Goal: Download file/media

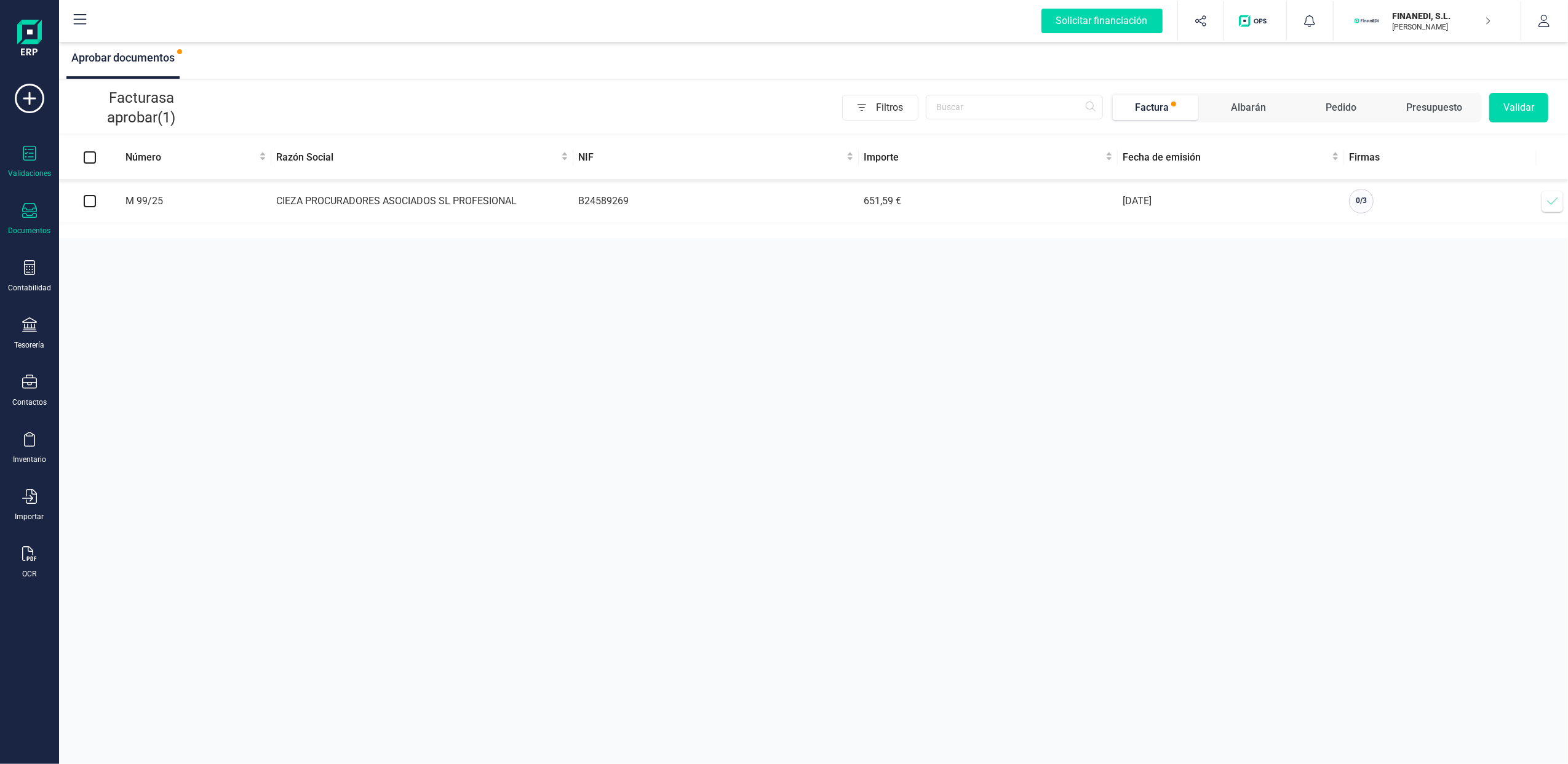
click at [30, 214] on icon at bounding box center [29, 210] width 14 height 14
click at [131, 171] on span "Facturas" at bounding box center [129, 176] width 65 height 14
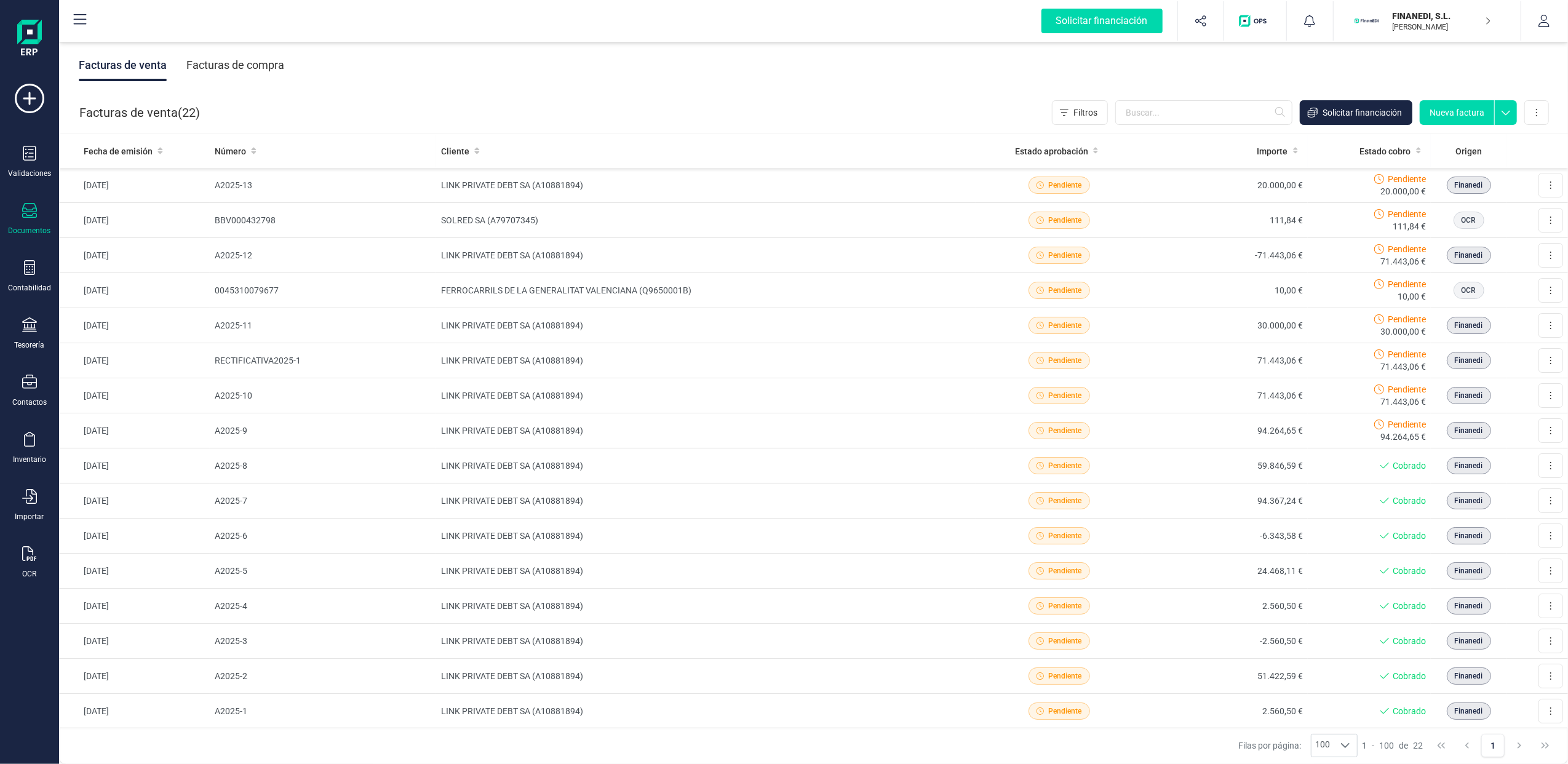
click at [267, 65] on div "Facturas de compra" at bounding box center [235, 65] width 98 height 32
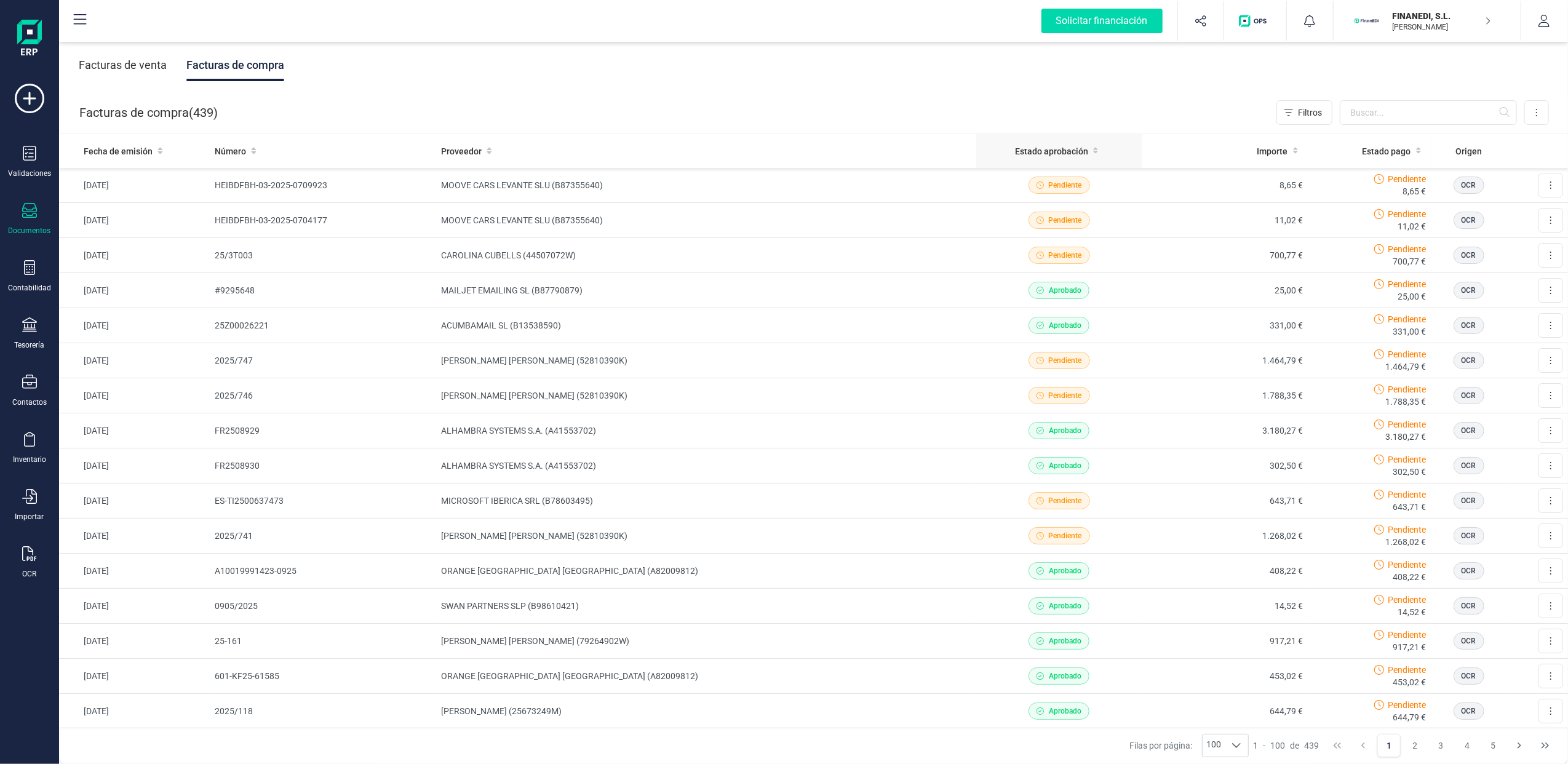
click at [1093, 145] on span at bounding box center [1095, 152] width 6 height 13
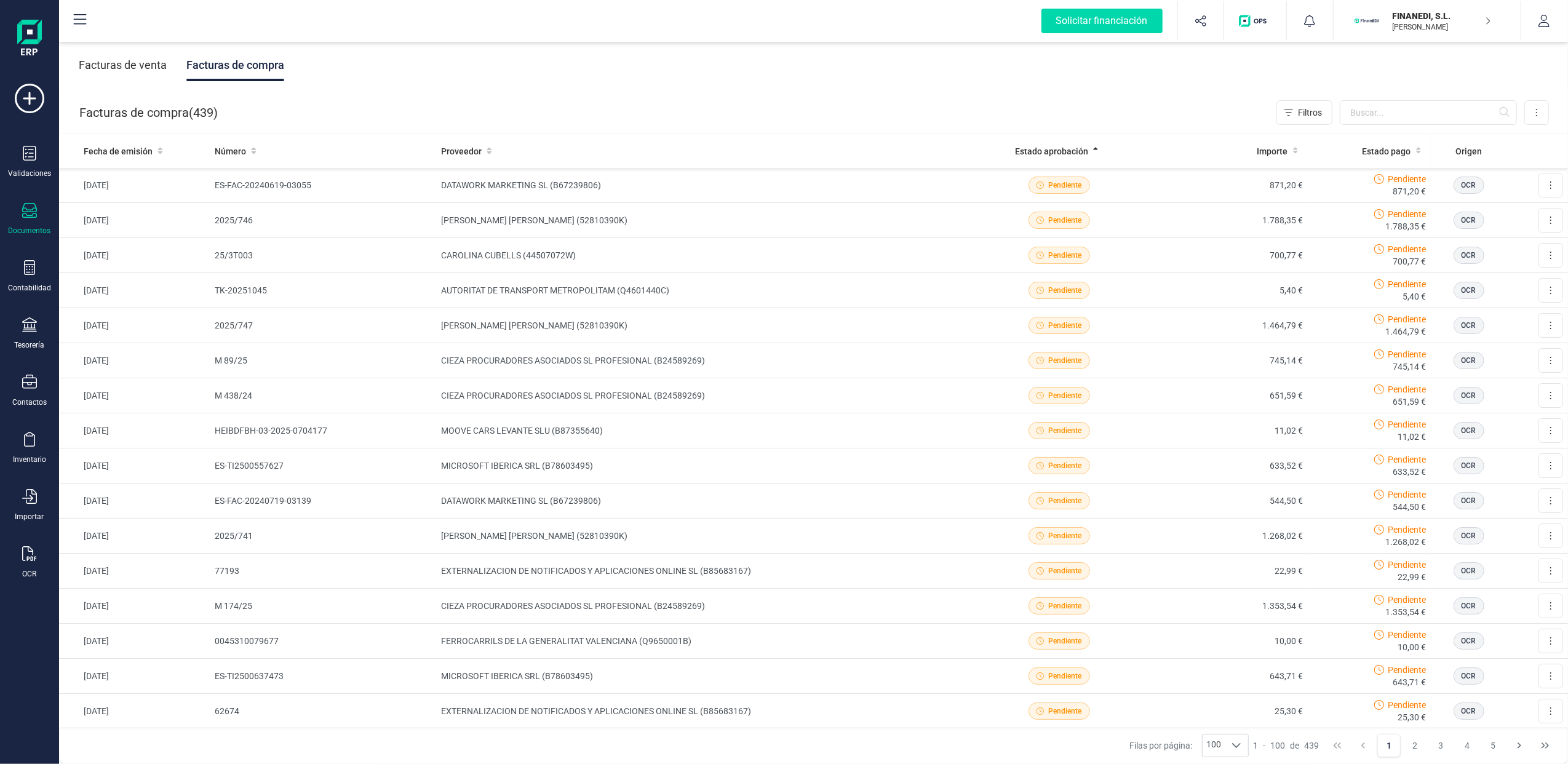
click at [1474, 25] on p "[PERSON_NAME]" at bounding box center [1442, 27] width 99 height 10
click at [1358, 172] on div "SCD SERVICIOS FINANCIEROS SL" at bounding box center [1401, 183] width 234 height 31
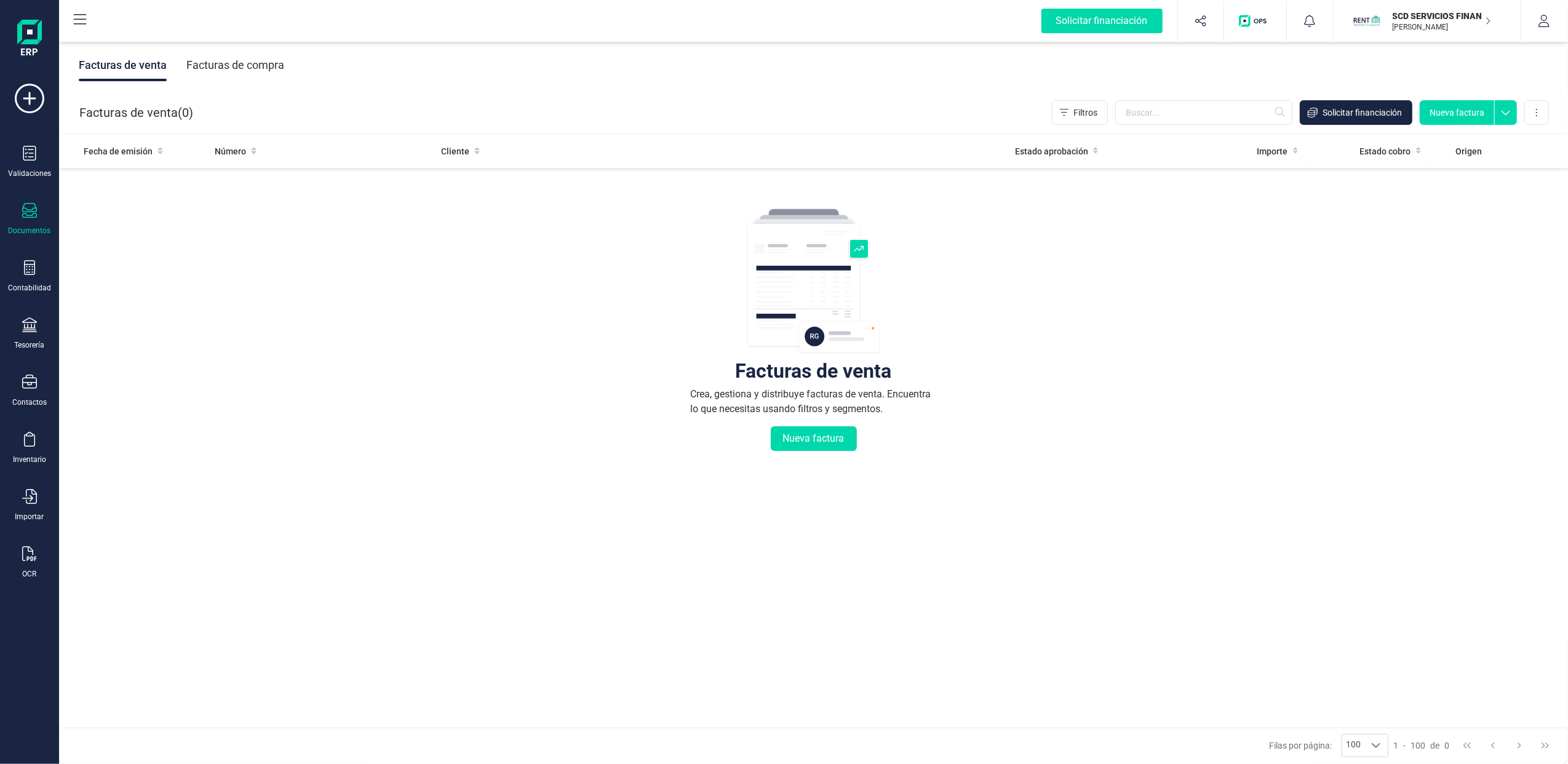
click at [33, 214] on icon at bounding box center [29, 210] width 14 height 14
click at [111, 170] on span "Facturas" at bounding box center [126, 176] width 65 height 14
click at [256, 65] on div "Facturas de compra" at bounding box center [235, 65] width 98 height 32
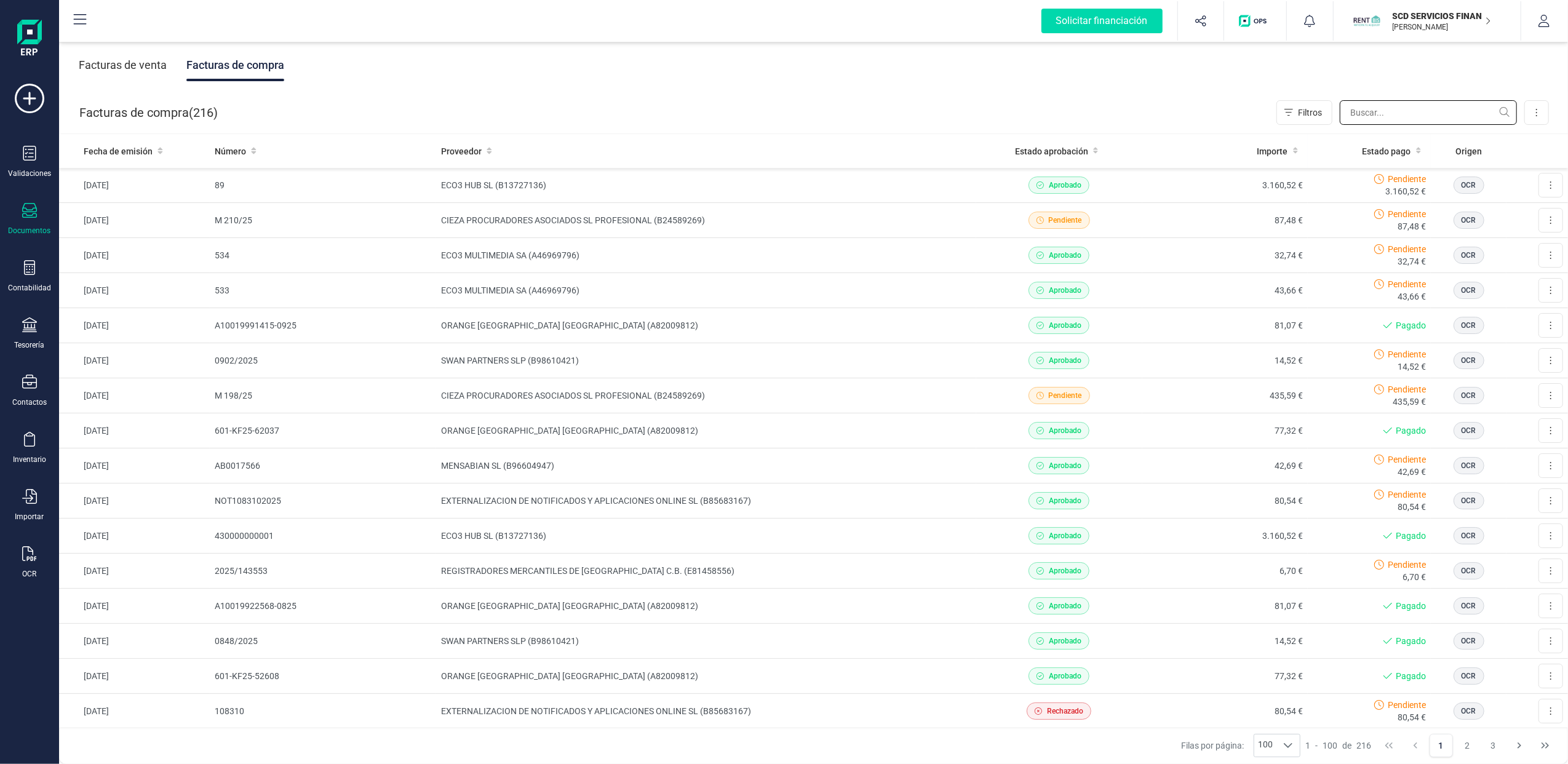
click at [1398, 109] on input "text" at bounding box center [1428, 112] width 177 height 25
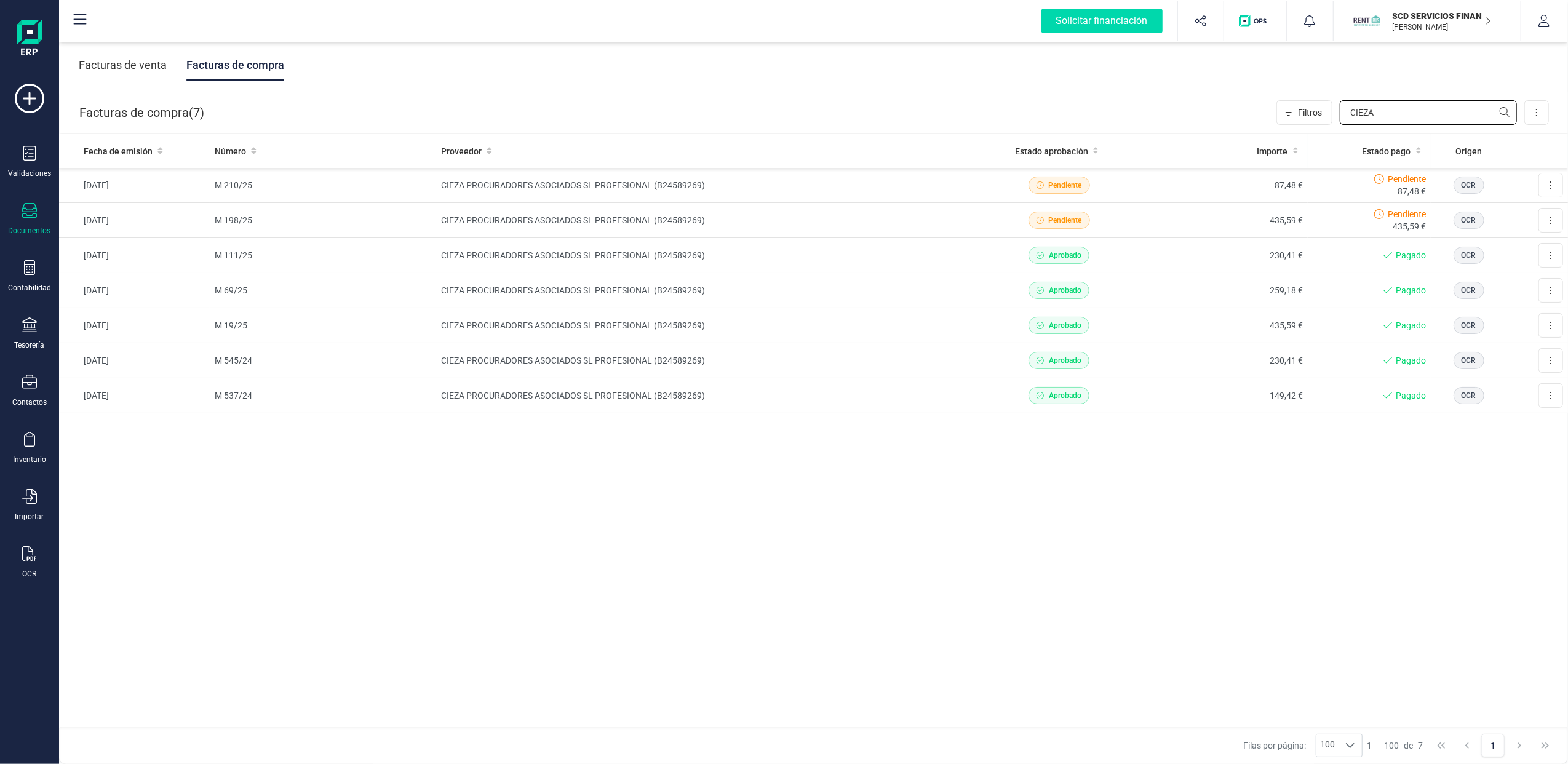
type input "CIEZA"
click at [1553, 184] on button at bounding box center [1550, 185] width 25 height 25
click at [1501, 212] on span "Descargar documento" at bounding box center [1510, 216] width 85 height 13
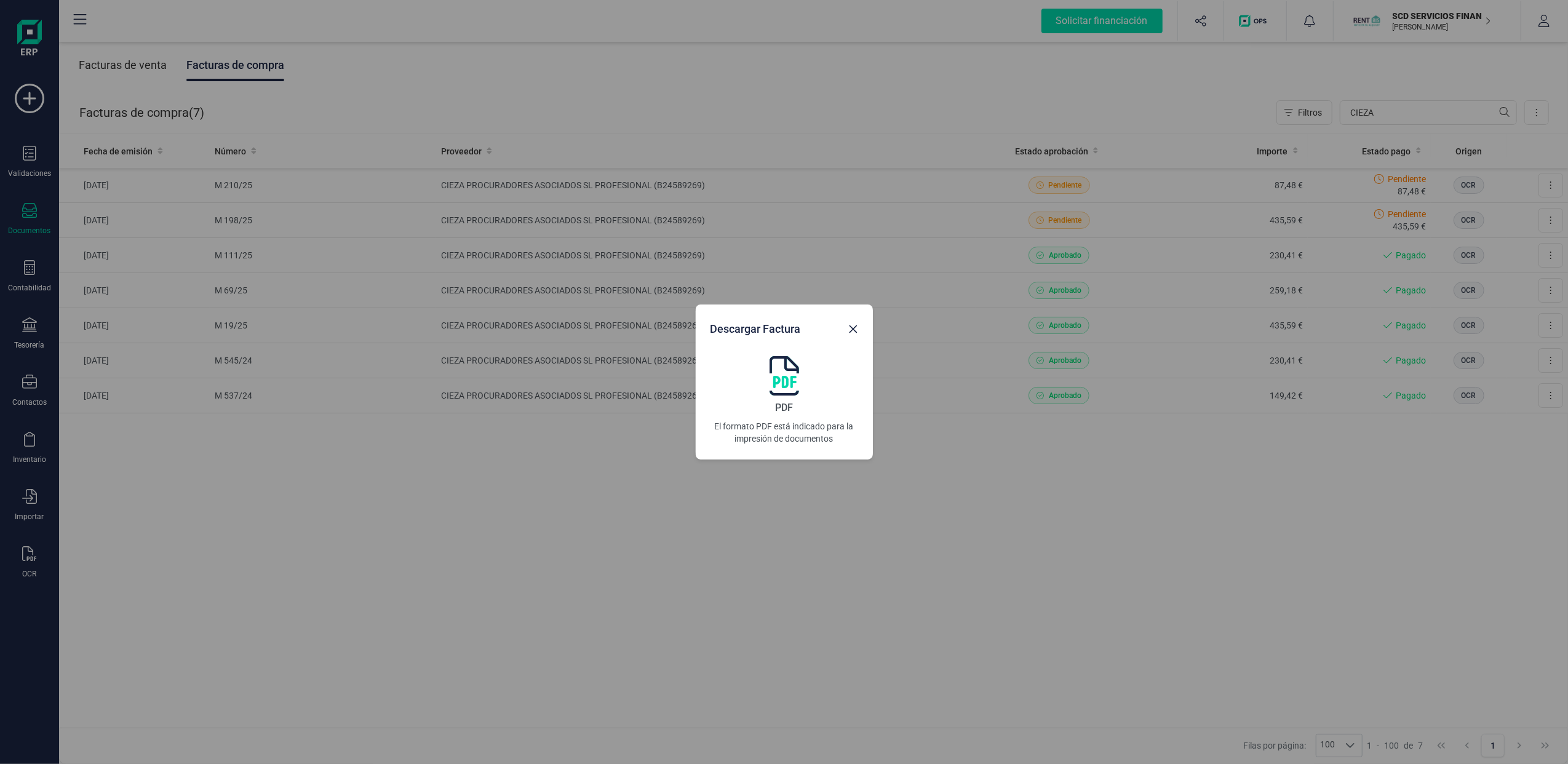
click at [783, 382] on img at bounding box center [784, 375] width 30 height 40
click at [854, 335] on button "Close" at bounding box center [853, 329] width 19 height 19
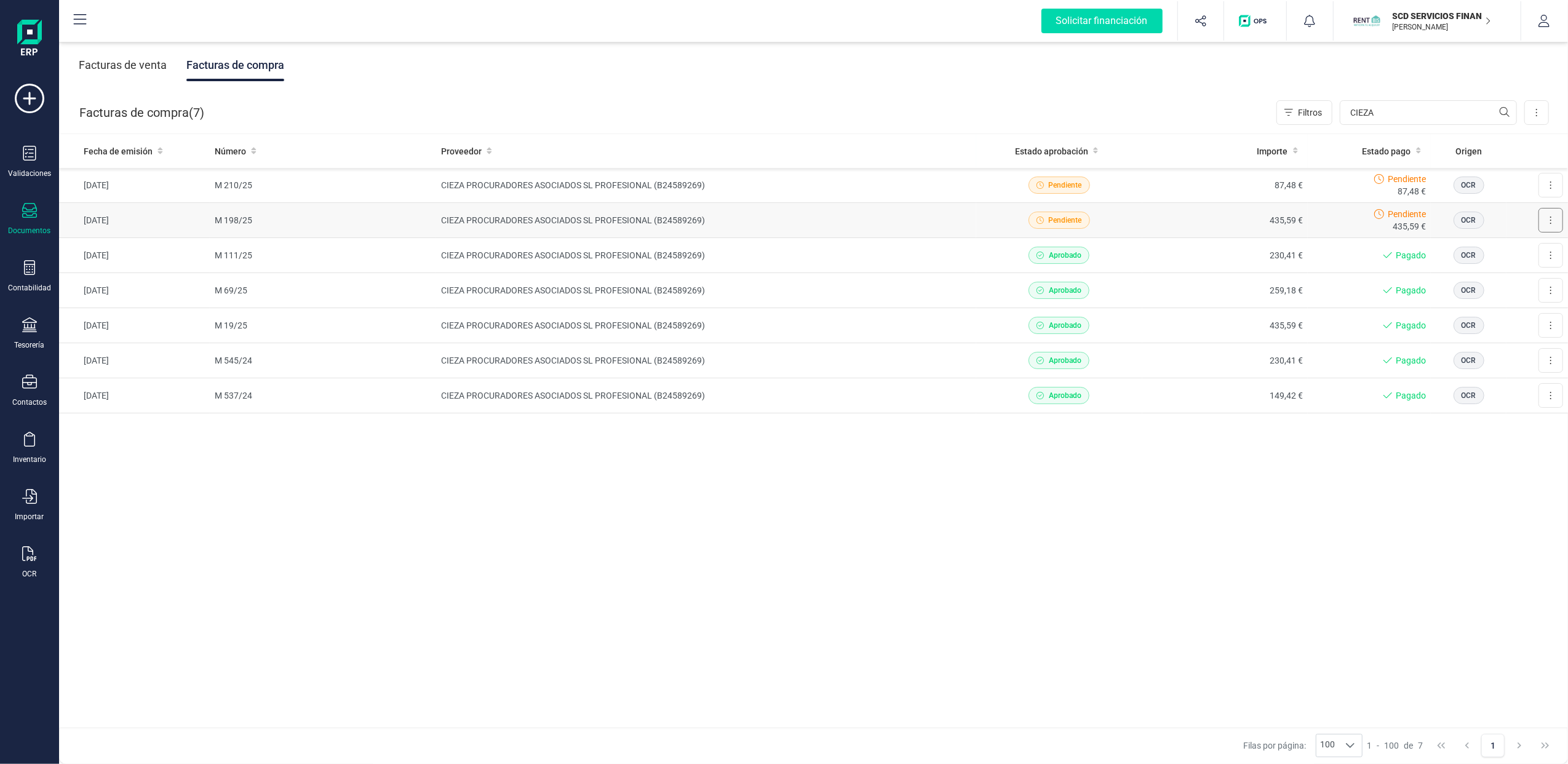
click at [1550, 221] on icon at bounding box center [1550, 220] width 3 height 10
click at [1509, 248] on span "Descargar documento" at bounding box center [1510, 250] width 85 height 13
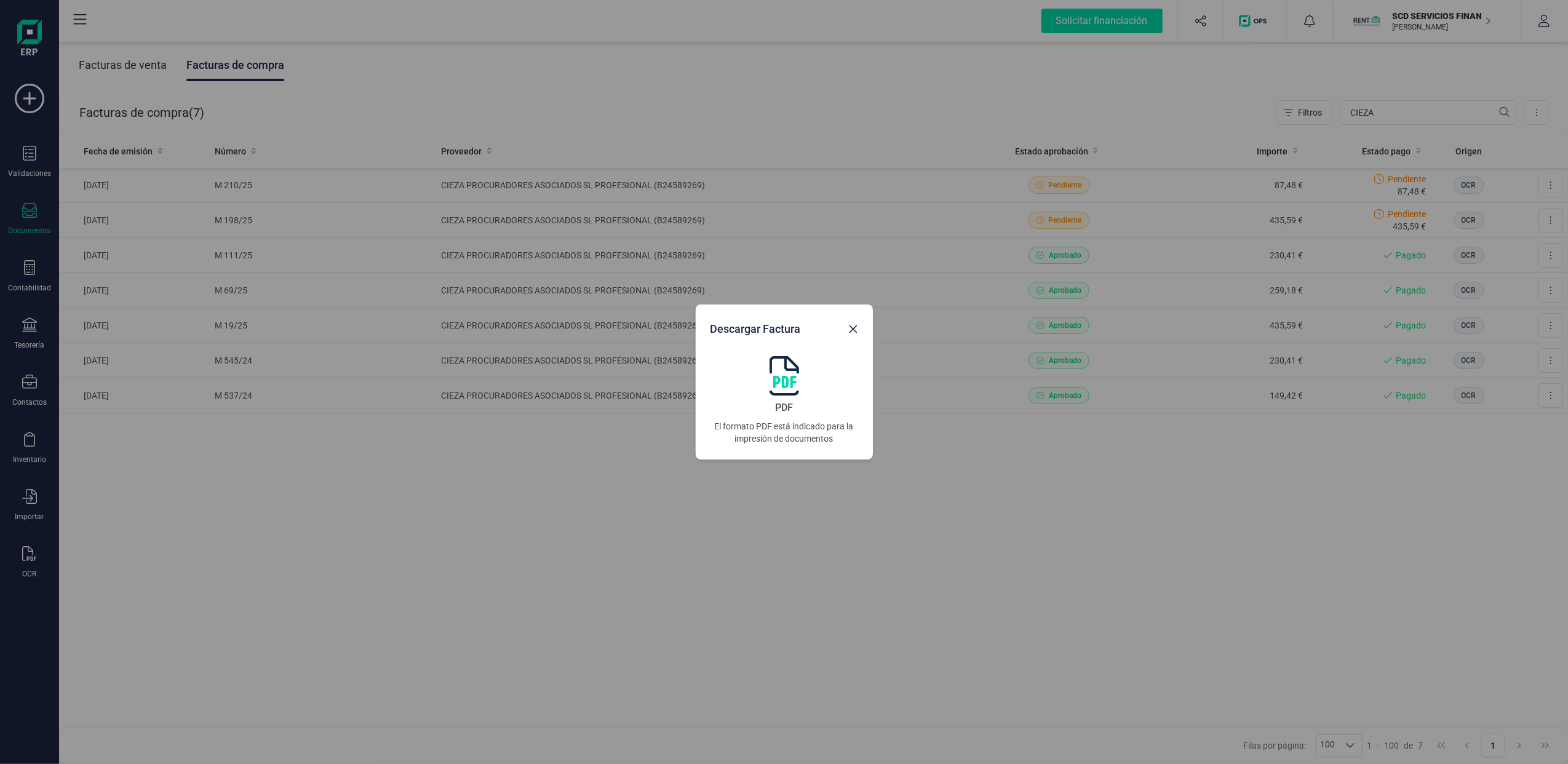
click at [781, 373] on img at bounding box center [784, 375] width 30 height 40
click at [852, 325] on icon "Close" at bounding box center [853, 329] width 10 height 10
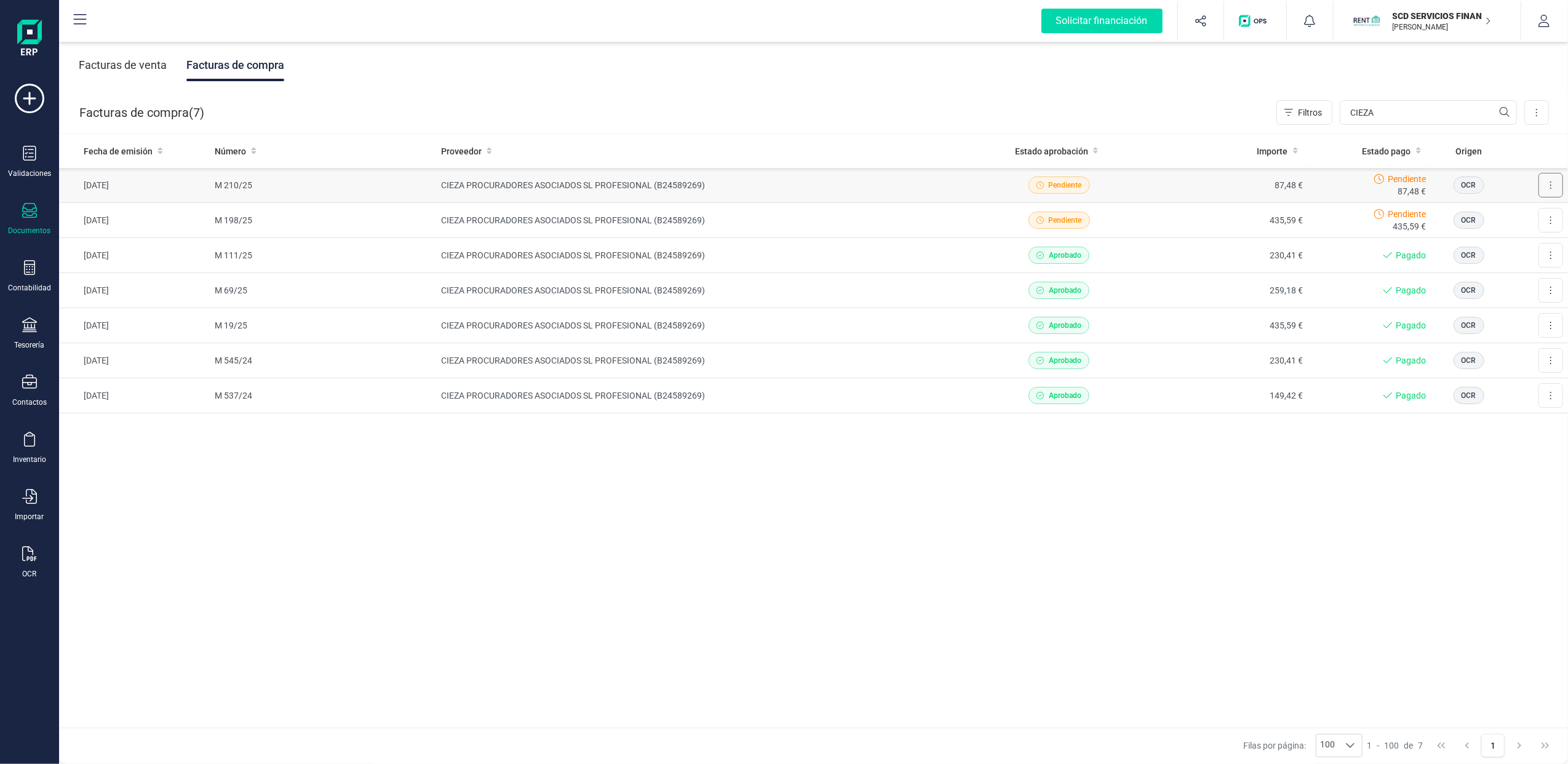
click at [1548, 183] on button at bounding box center [1550, 185] width 25 height 25
click at [1493, 214] on span "Descargar documento" at bounding box center [1510, 216] width 85 height 13
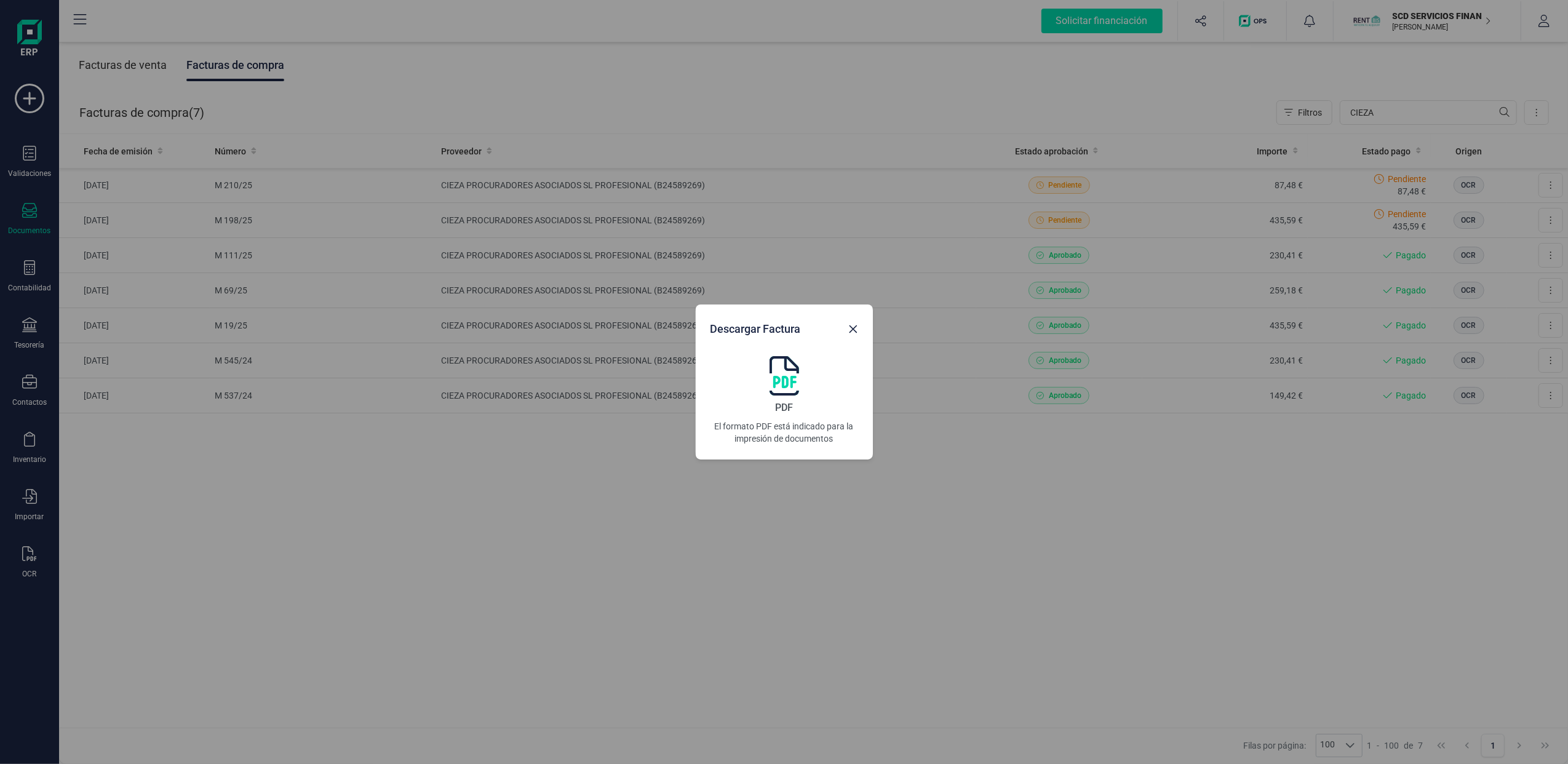
click at [776, 377] on img at bounding box center [784, 375] width 30 height 40
click at [854, 332] on icon "Close" at bounding box center [853, 329] width 10 height 10
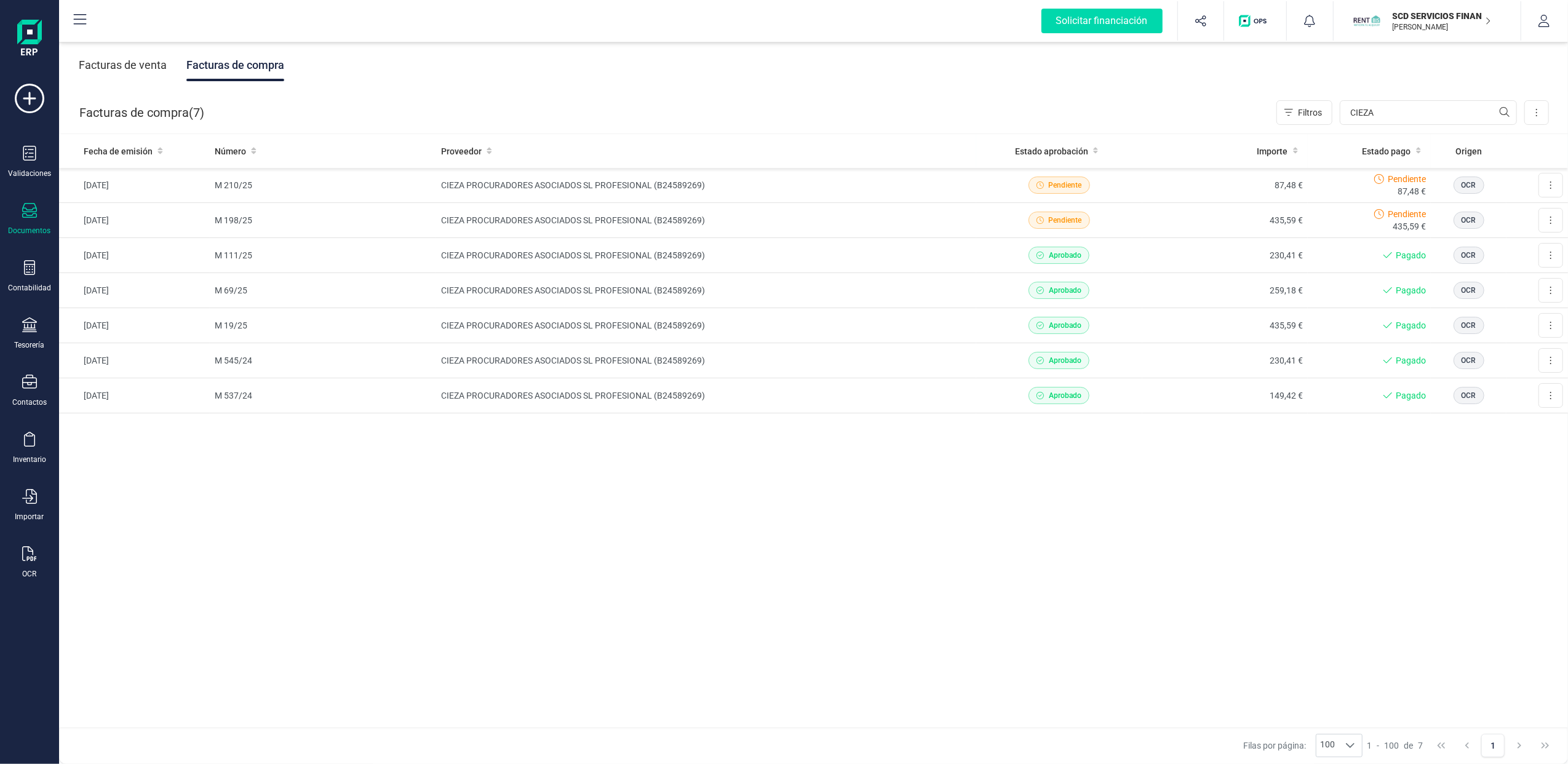
click at [1488, 23] on icon "button" at bounding box center [1488, 21] width 6 height 10
click at [1361, 153] on div "FINANEDI, S.L." at bounding box center [1420, 152] width 196 height 14
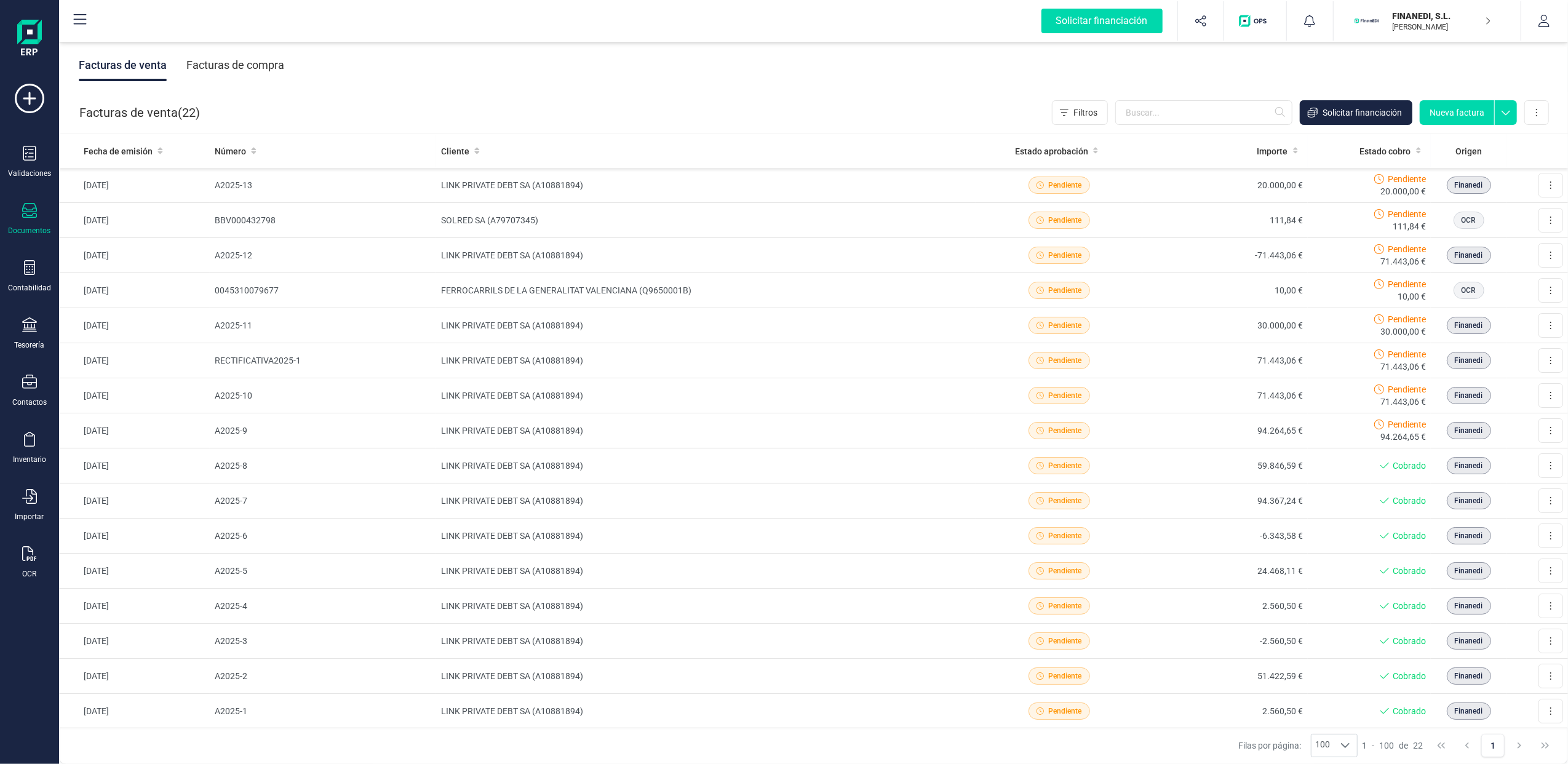
click at [254, 59] on div "Facturas de compra" at bounding box center [235, 65] width 98 height 32
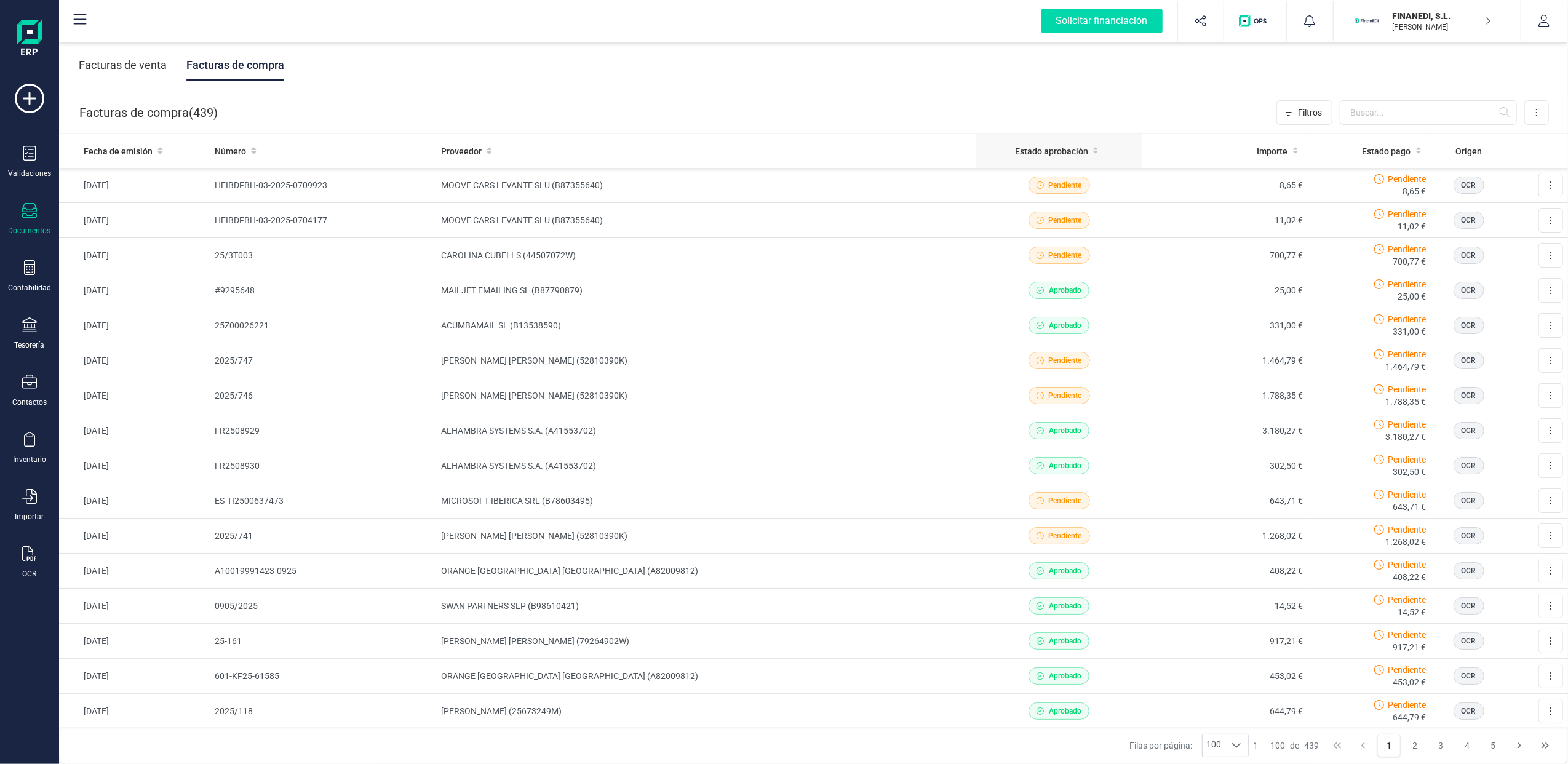
click at [1061, 148] on span "Estado aprobación" at bounding box center [1051, 152] width 73 height 13
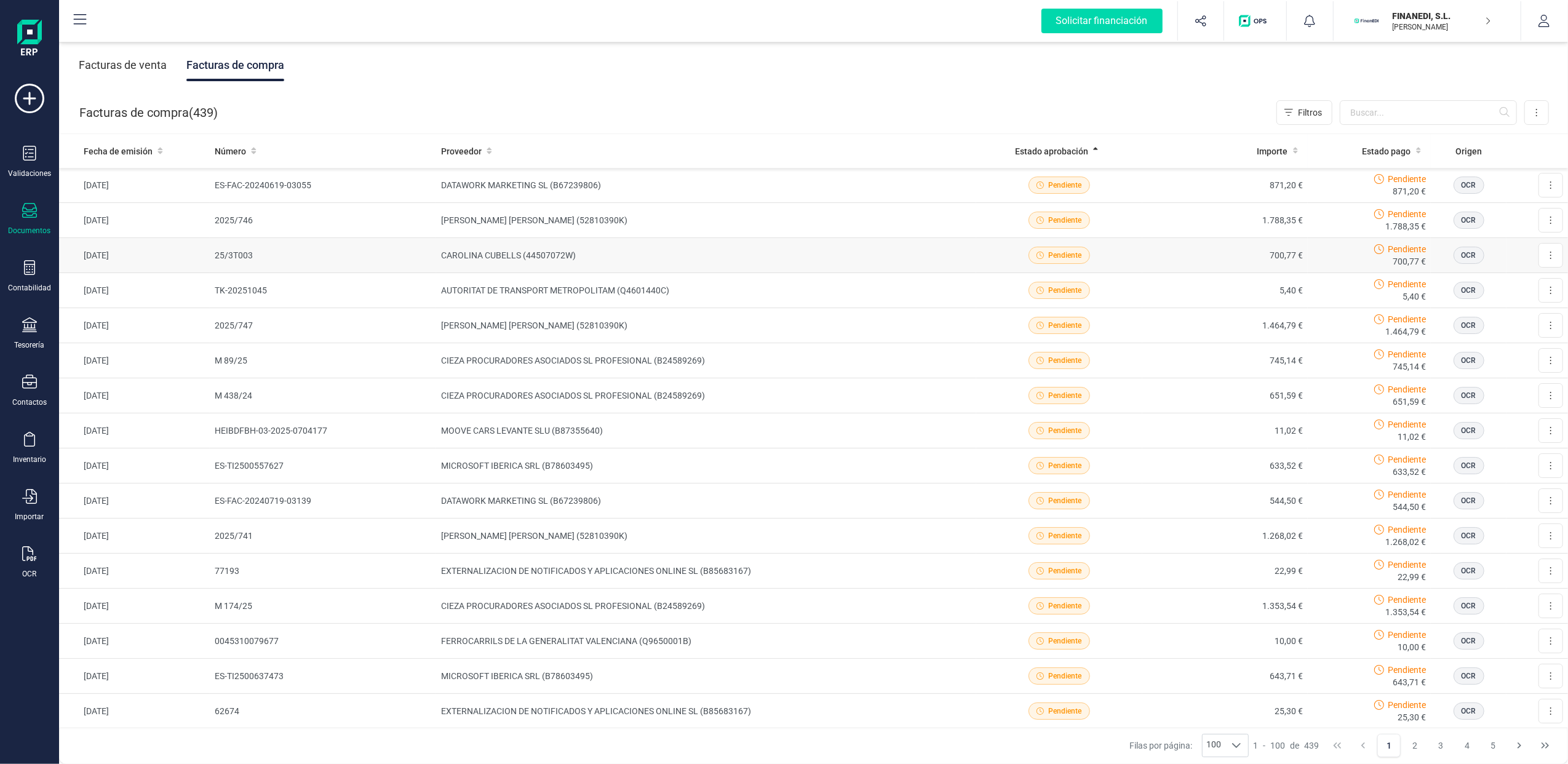
click at [511, 251] on td "CAROLINA CUBELLS (44507072W)" at bounding box center [706, 256] width 539 height 35
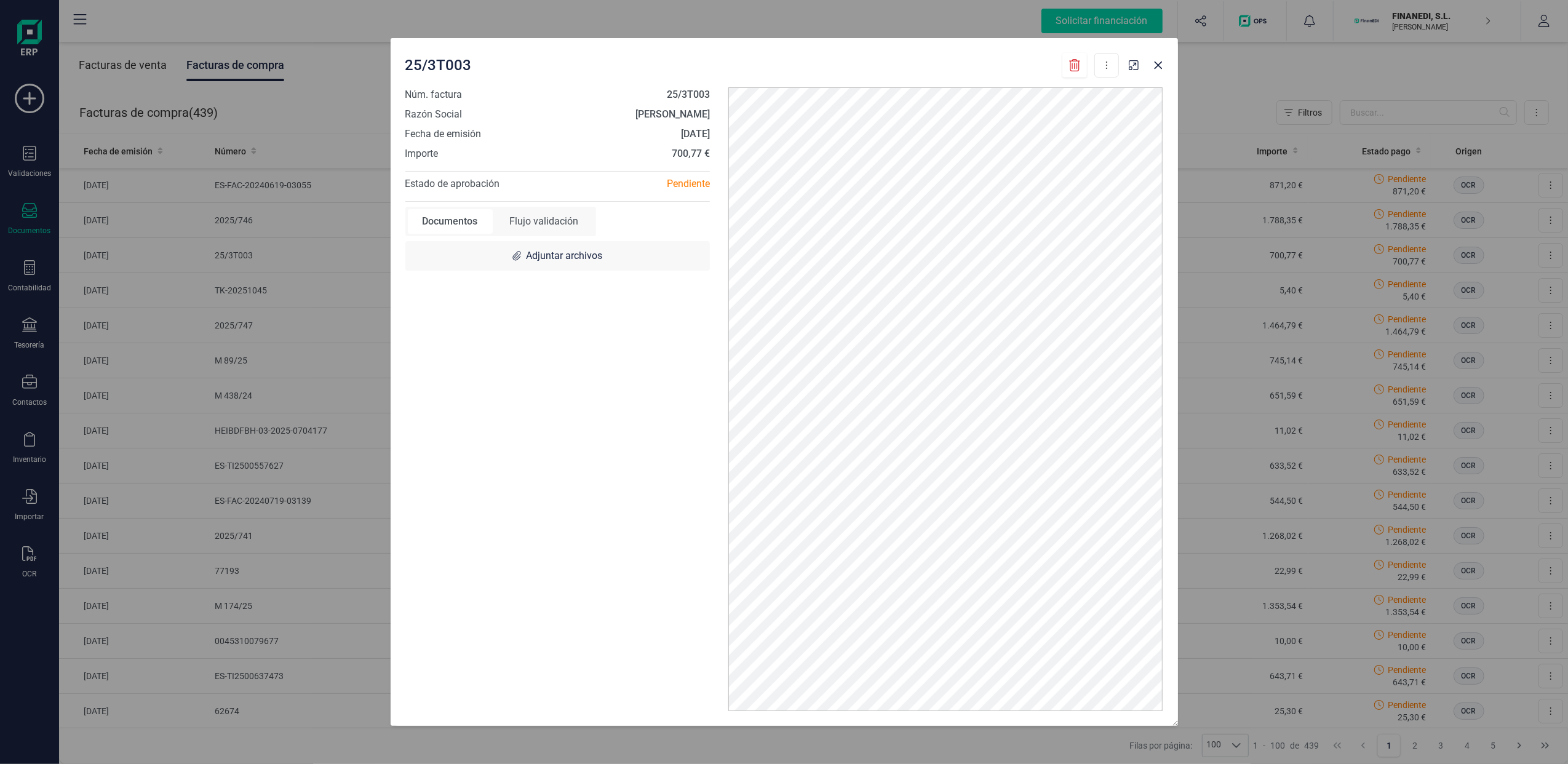
click at [564, 223] on div "Flujo validación" at bounding box center [544, 221] width 99 height 25
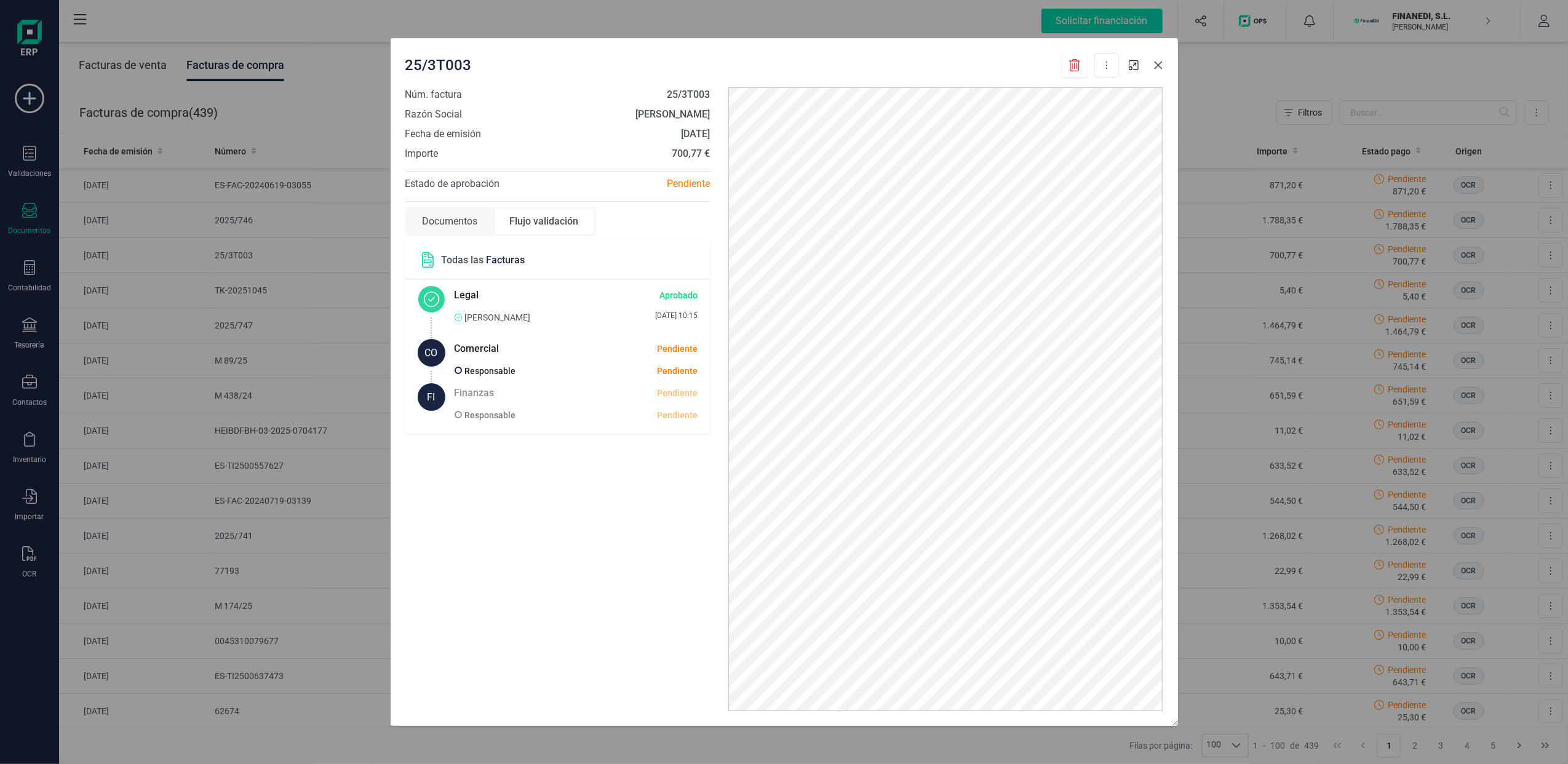
click at [1161, 74] on button "Close" at bounding box center [1157, 65] width 19 height 19
